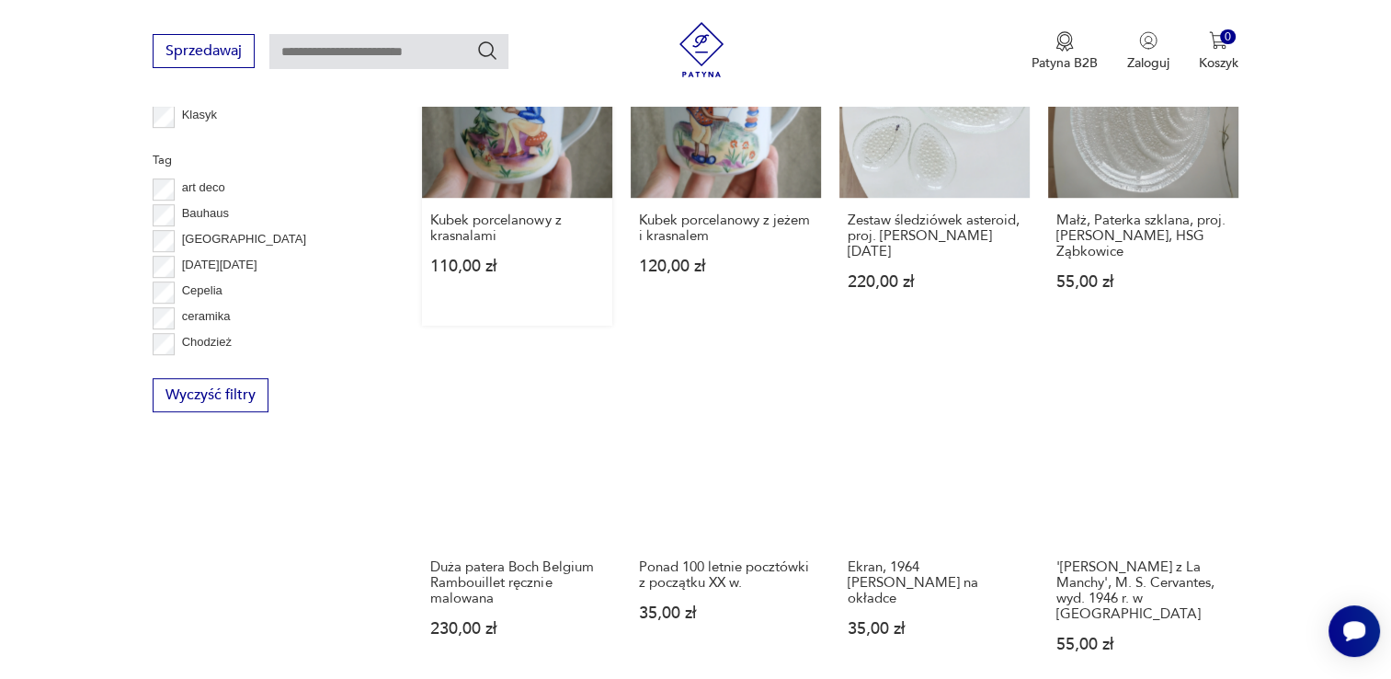
scroll to position [1058, 0]
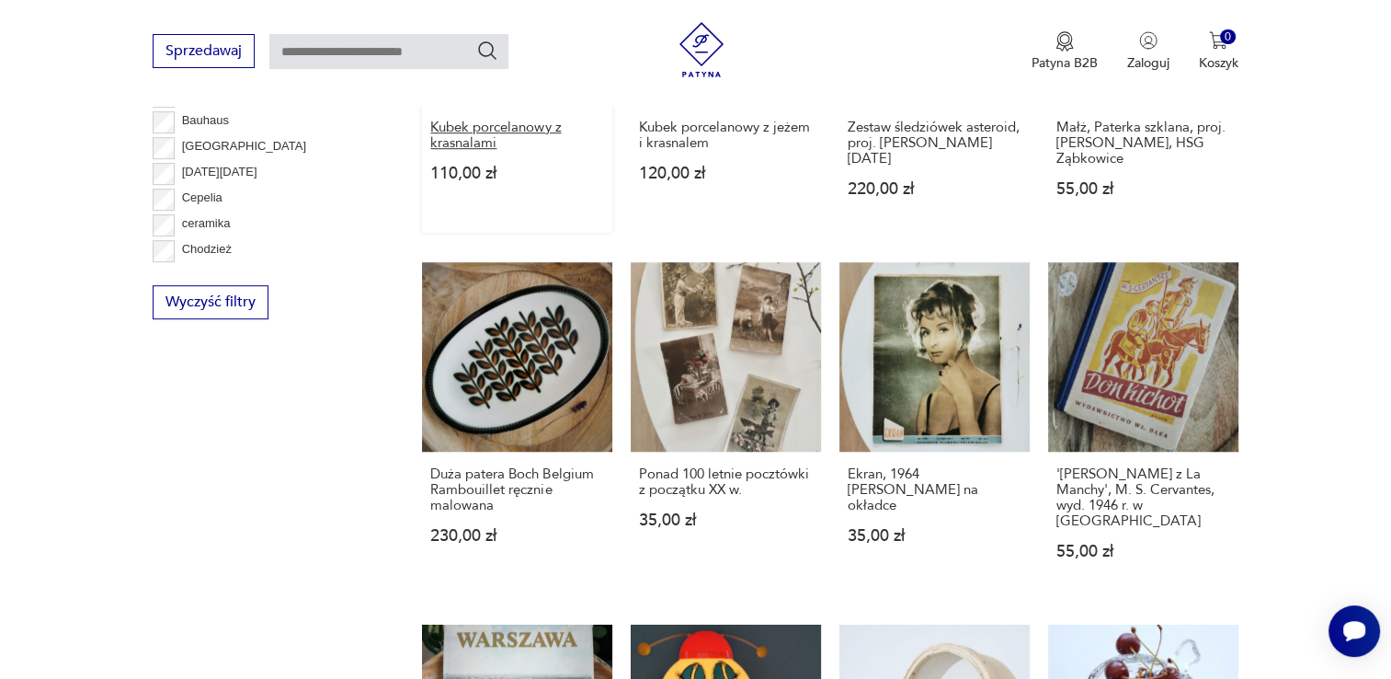
click at [604, 151] on h3 "Kubek porcelanowy z krasnalami" at bounding box center [517, 135] width 174 height 31
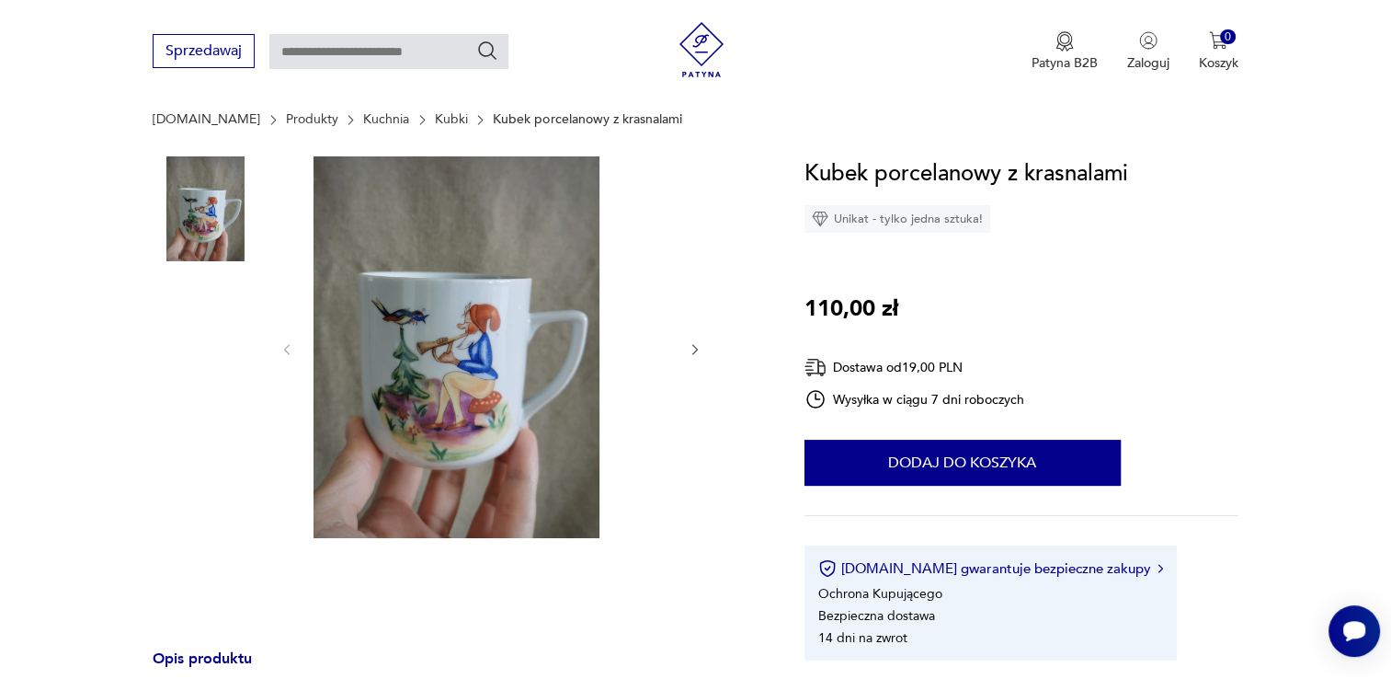
scroll to position [184, 0]
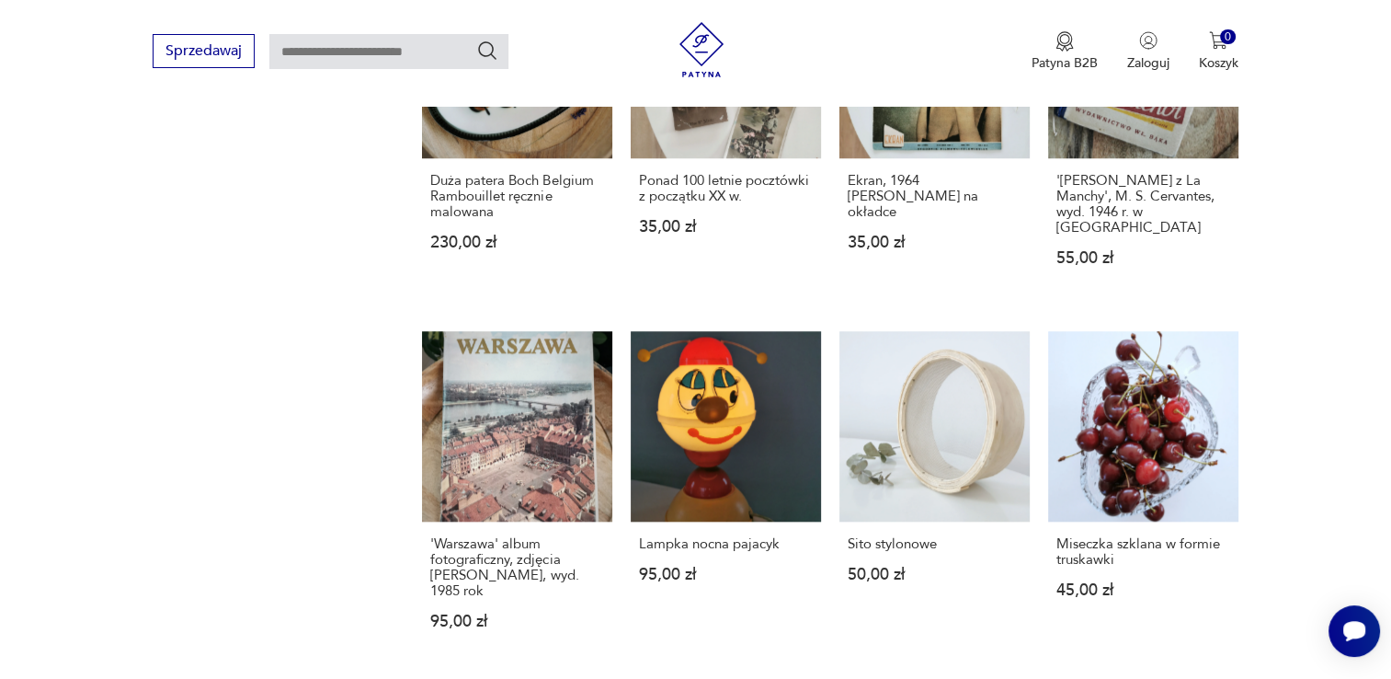
scroll to position [1103, 0]
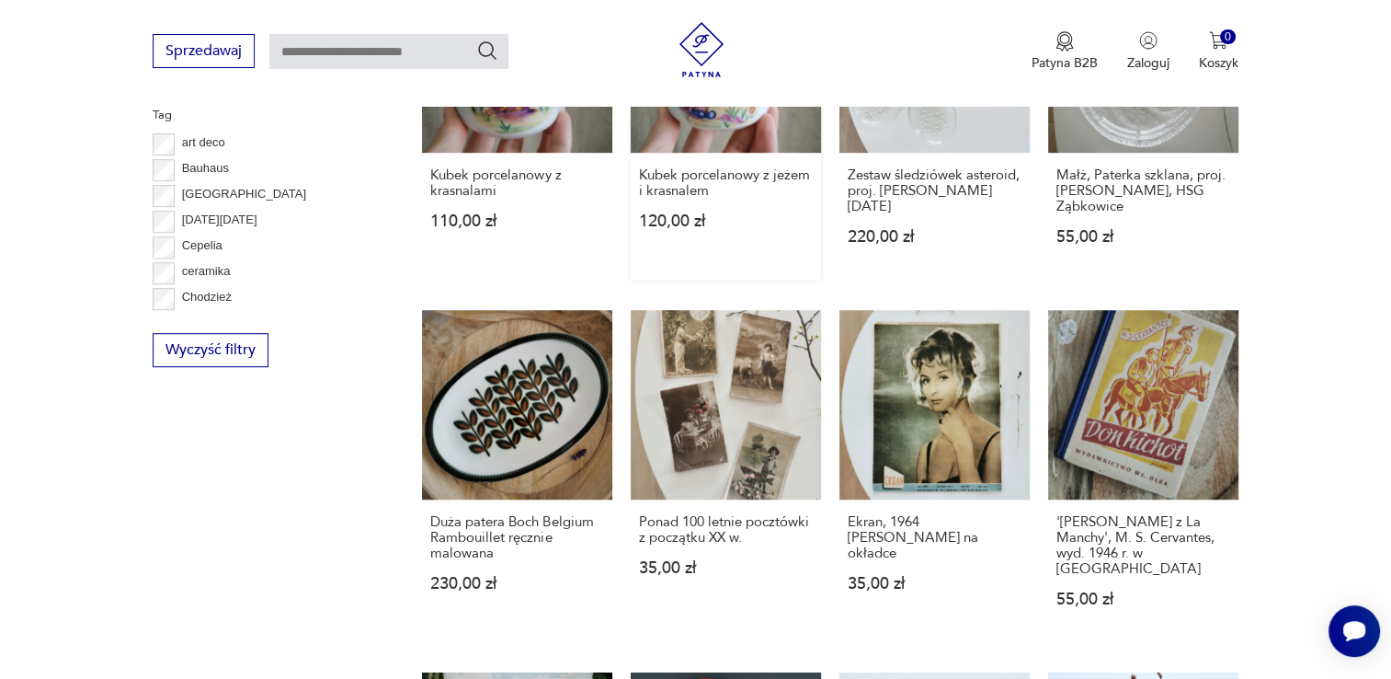
click at [821, 265] on link "Kubek porcelanowy z jeżem i krasnalem 120,00 zł" at bounding box center [726, 121] width 190 height 318
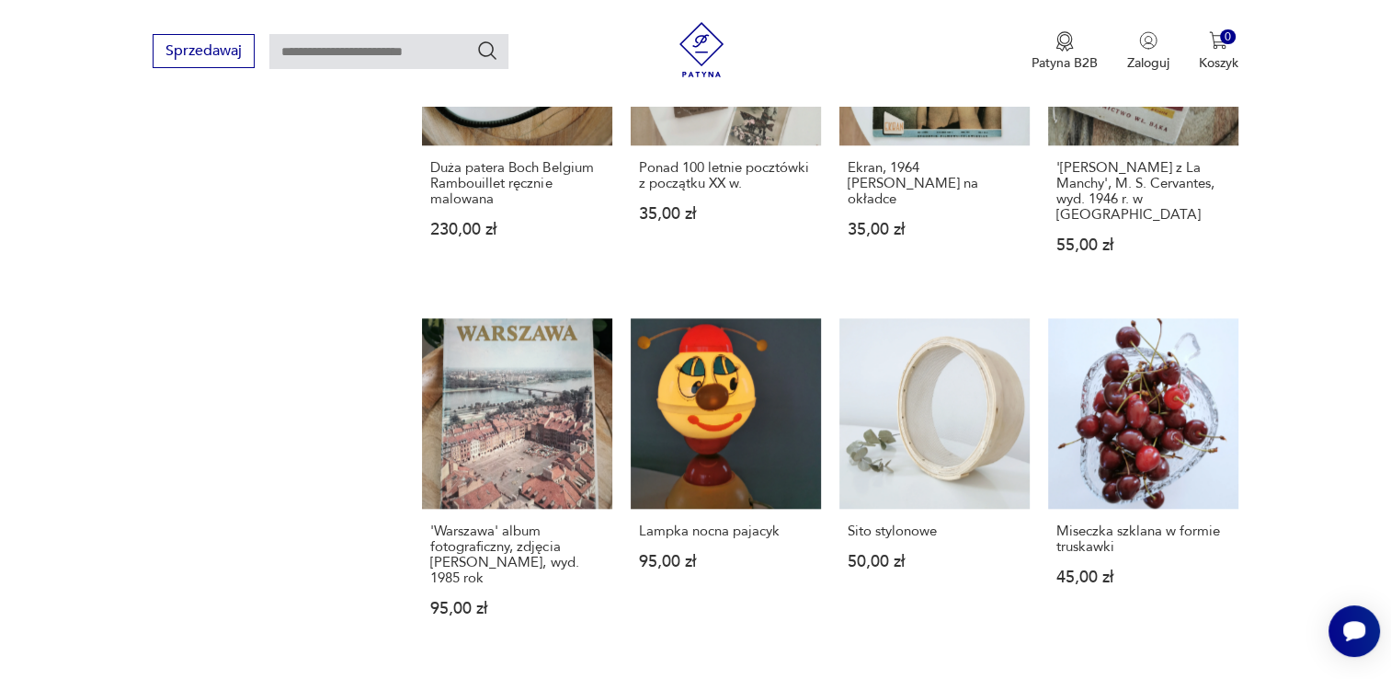
scroll to position [1563, 0]
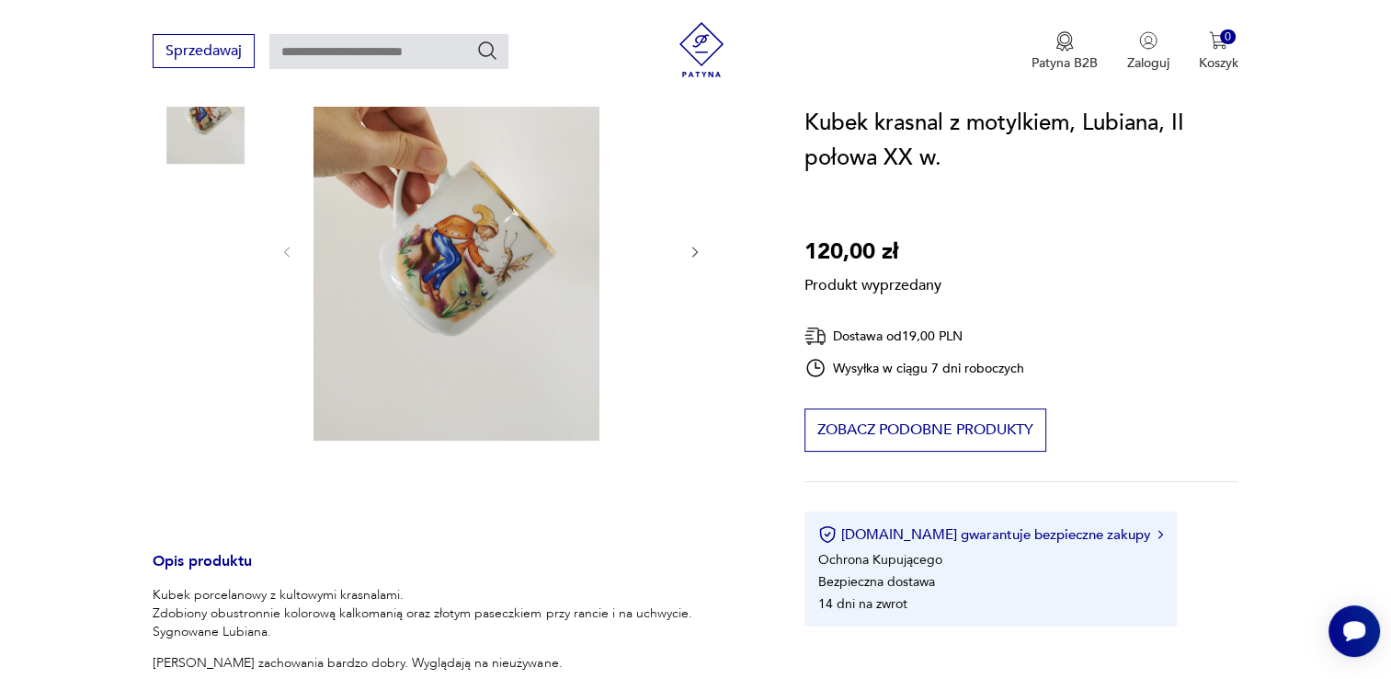
scroll to position [233, 0]
